Goal: Information Seeking & Learning: Learn about a topic

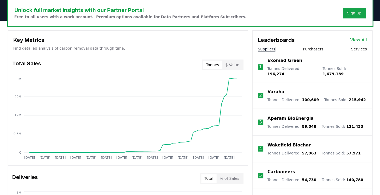
scroll to position [162, 0]
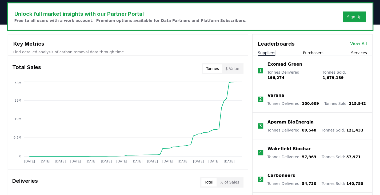
click at [313, 50] on button "Purchasers" at bounding box center [313, 52] width 21 height 5
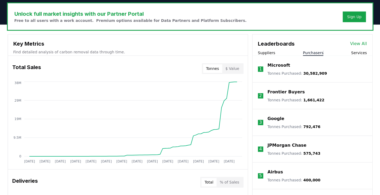
click at [272, 67] on p "Microsoft" at bounding box center [278, 65] width 23 height 6
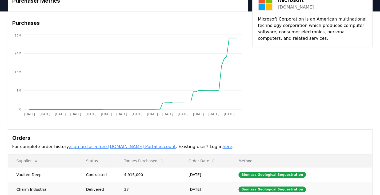
scroll to position [109, 0]
